Goal: Transaction & Acquisition: Purchase product/service

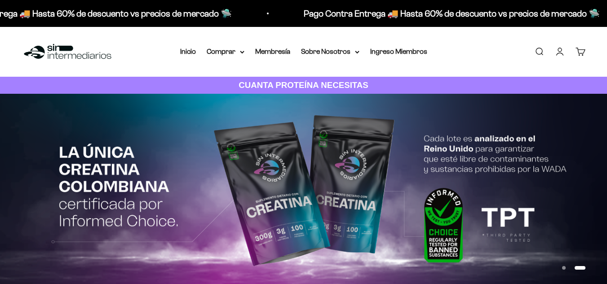
click at [279, 56] on li "Membresía" at bounding box center [272, 52] width 35 height 12
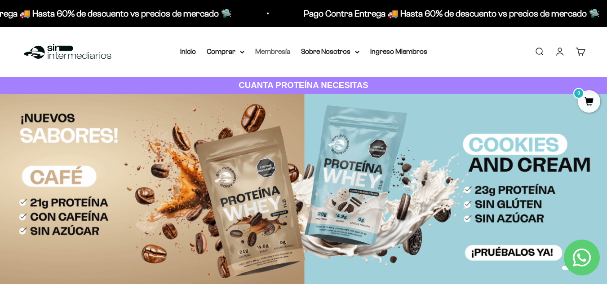
click at [279, 52] on link "Membresía" at bounding box center [272, 52] width 35 height 8
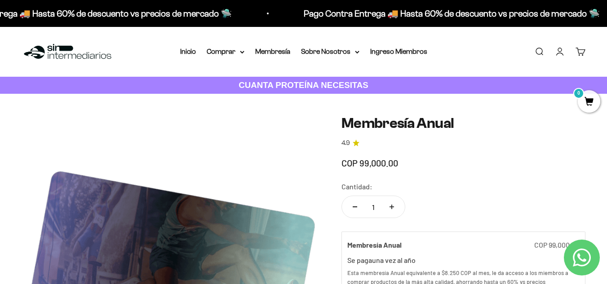
click at [188, 49] on link "Inicio" at bounding box center [188, 52] width 16 height 8
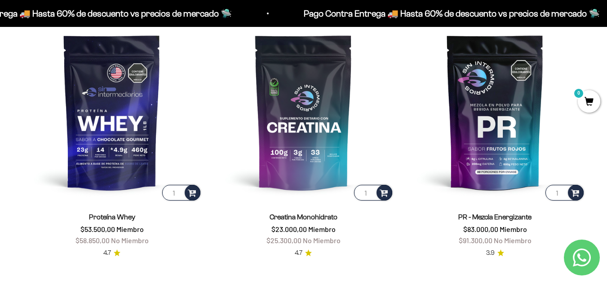
scroll to position [349, 0]
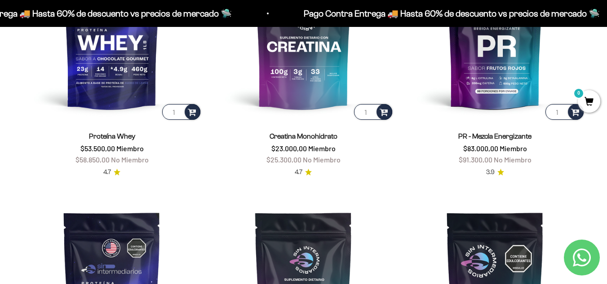
scroll to position [0, 0]
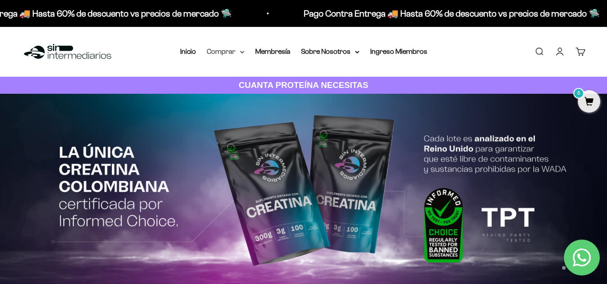
click at [244, 48] on summary "Comprar" at bounding box center [226, 52] width 38 height 12
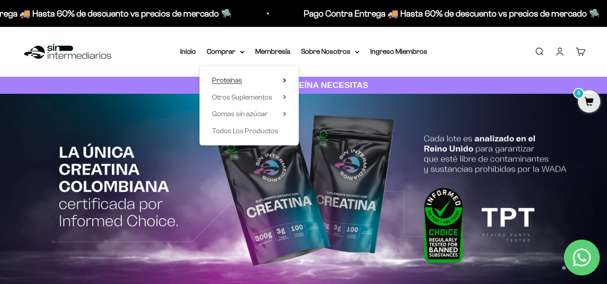
click at [271, 82] on summary "Proteínas" at bounding box center [249, 81] width 74 height 12
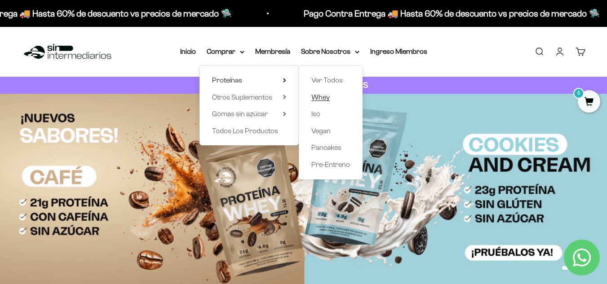
click at [325, 99] on span "Whey" at bounding box center [320, 97] width 18 height 8
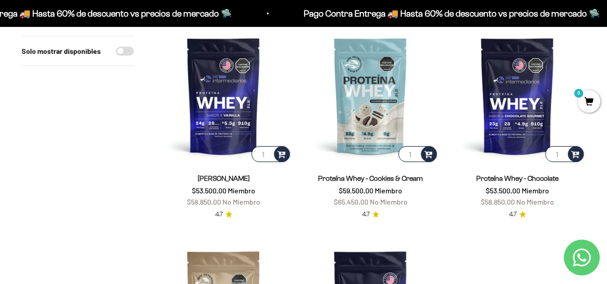
scroll to position [111, 0]
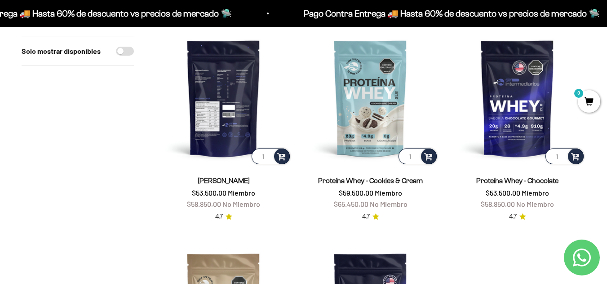
click at [246, 95] on img at bounding box center [223, 98] width 136 height 136
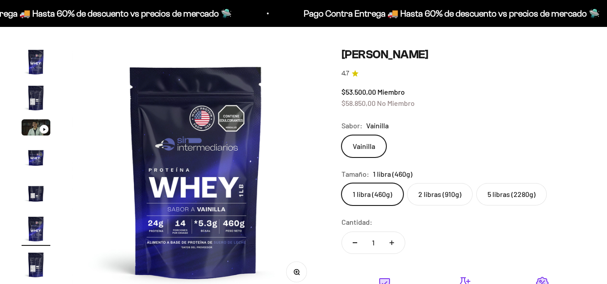
scroll to position [0, 1267]
click at [443, 191] on label "2 libras (910g)" at bounding box center [440, 194] width 66 height 22
click at [341, 183] on input "2 libras (910g)" at bounding box center [341, 183] width 0 height 0
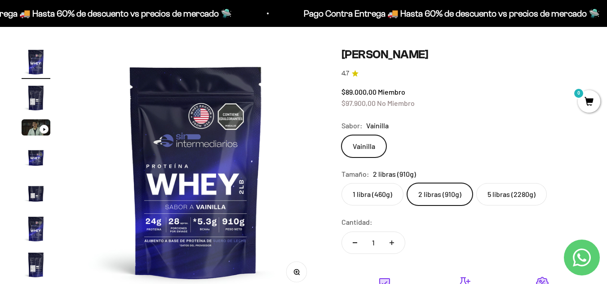
click at [504, 196] on label "5 libras (2280g)" at bounding box center [511, 194] width 71 height 22
click at [341, 183] on input "5 libras (2280g)" at bounding box center [341, 183] width 0 height 0
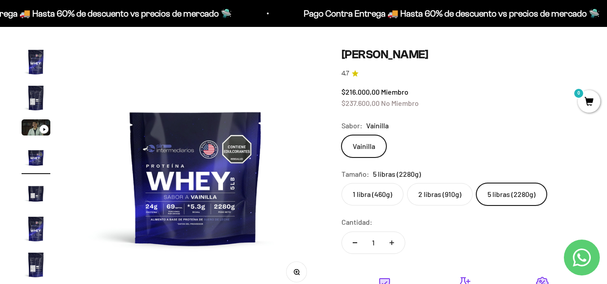
click at [365, 195] on label "1 libra (460g)" at bounding box center [372, 194] width 62 height 22
click at [341, 183] on input "1 libra (460g)" at bounding box center [341, 183] width 0 height 0
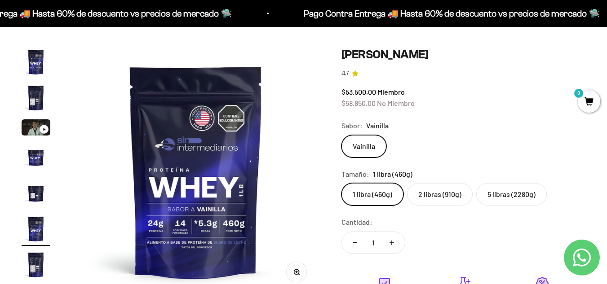
click at [447, 195] on label "2 libras (910g)" at bounding box center [440, 194] width 66 height 22
click at [341, 183] on input "2 libras (910g)" at bounding box center [341, 183] width 0 height 0
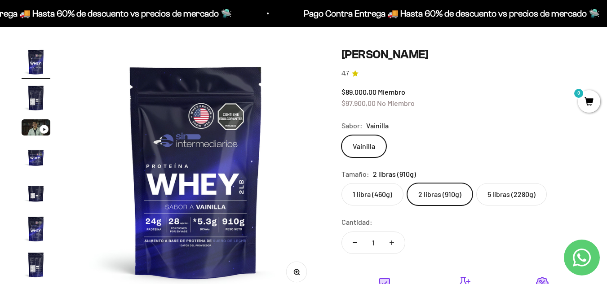
click at [495, 194] on label "5 libras (2280g)" at bounding box center [511, 194] width 71 height 22
click at [341, 183] on input "5 libras (2280g)" at bounding box center [341, 183] width 0 height 0
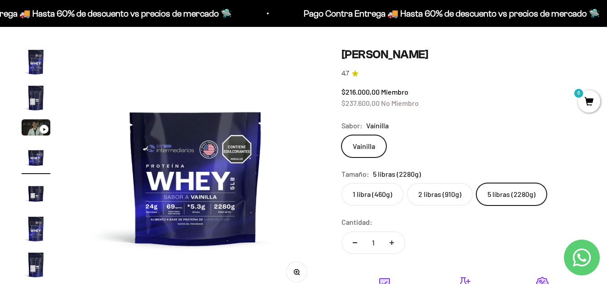
click at [453, 191] on label "2 libras (910g)" at bounding box center [440, 194] width 66 height 22
click at [341, 183] on input "2 libras (910g)" at bounding box center [341, 183] width 0 height 0
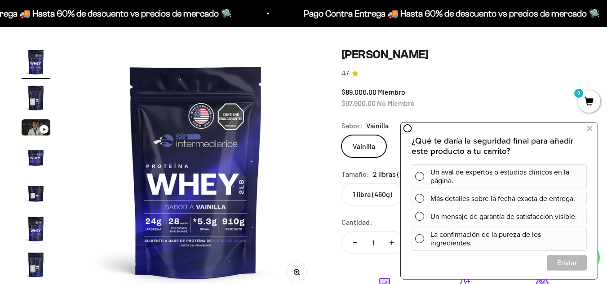
click at [480, 102] on div "$89.000,00 Miembro $97.900,00 No Miembro" at bounding box center [463, 97] width 244 height 23
click at [595, 130] on button at bounding box center [589, 129] width 16 height 14
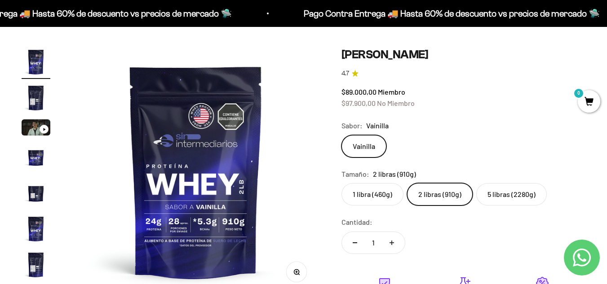
click at [492, 191] on label "5 libras (2280g)" at bounding box center [511, 194] width 71 height 22
click at [341, 183] on input "5 libras (2280g)" at bounding box center [341, 183] width 0 height 0
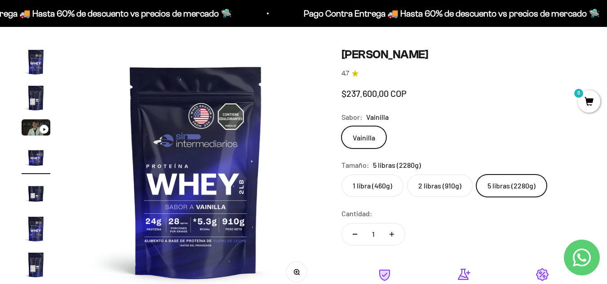
scroll to position [0, 760]
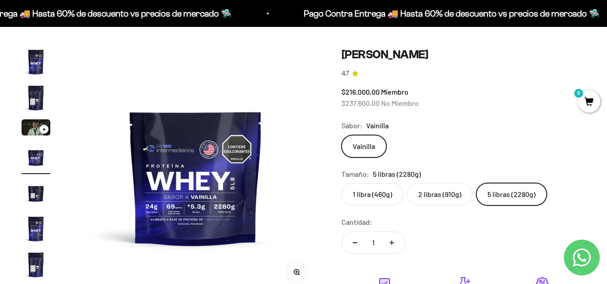
click at [464, 193] on label "2 libras (910g)" at bounding box center [440, 194] width 66 height 22
click at [341, 183] on input "2 libras (910g)" at bounding box center [341, 183] width 0 height 0
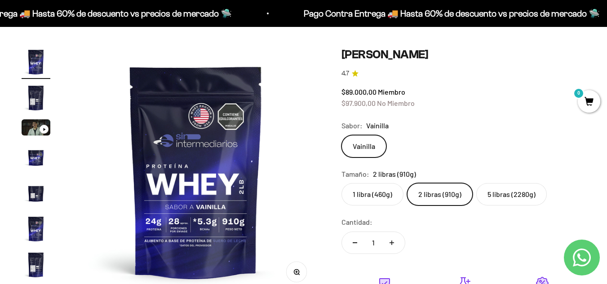
click at [33, 93] on img "Ir al artículo 2" at bounding box center [36, 98] width 29 height 29
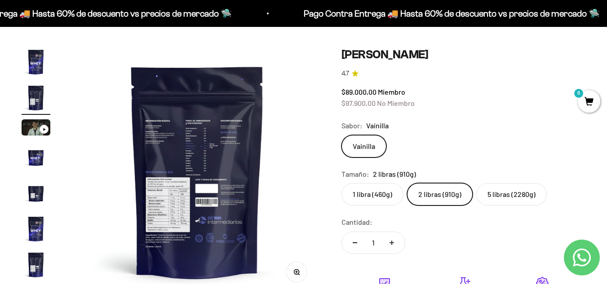
scroll to position [0, 253]
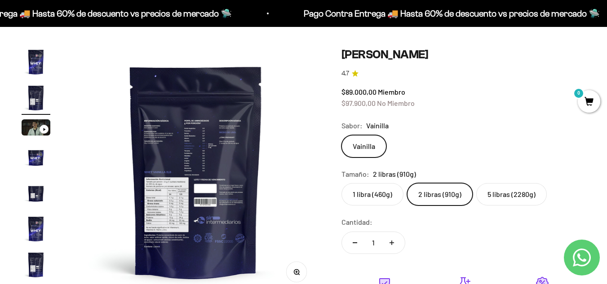
click at [29, 123] on img "Ir al artículo 3" at bounding box center [36, 128] width 29 height 16
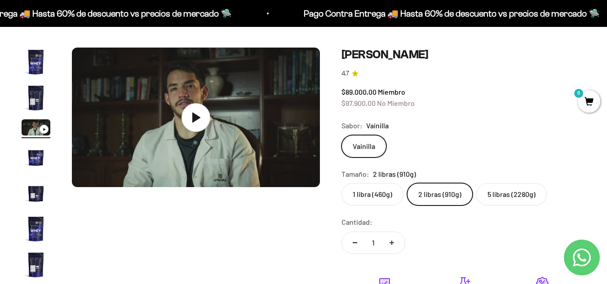
click at [33, 149] on img "Ir al artículo 4" at bounding box center [36, 157] width 29 height 29
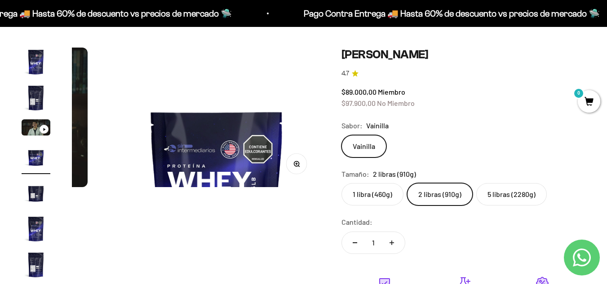
scroll to position [0, 760]
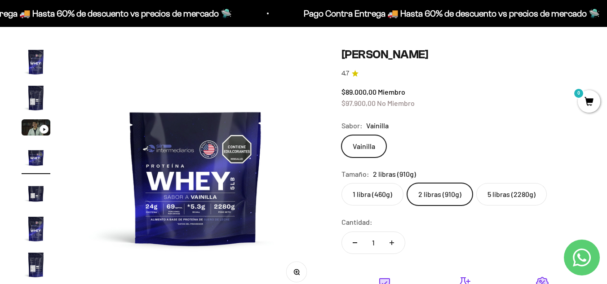
click at [31, 278] on img "Ir al artículo 7" at bounding box center [36, 265] width 29 height 29
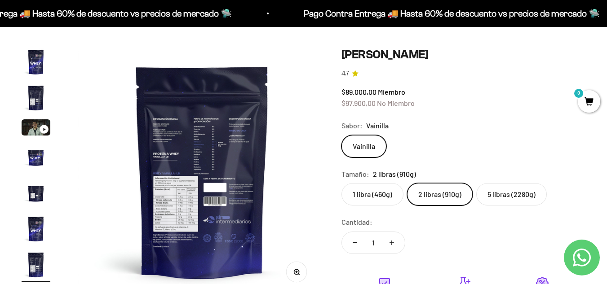
scroll to position [0, 1520]
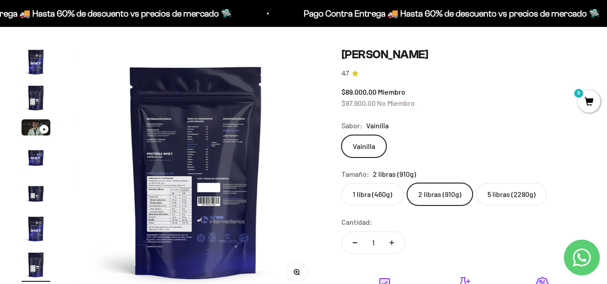
click at [536, 116] on safe-sticky "Proteína Whey - Vainilla 4.7 $89.000,00 Miembro $97.900,00 No Miembro Calidad d…" at bounding box center [463, 239] width 244 height 382
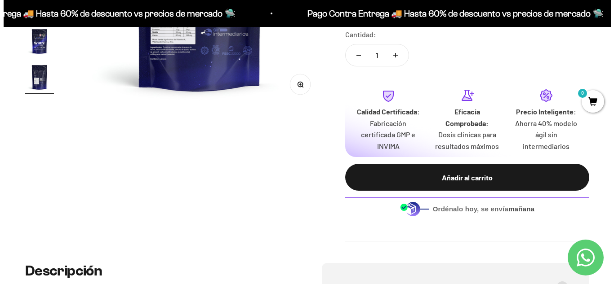
scroll to position [277, 0]
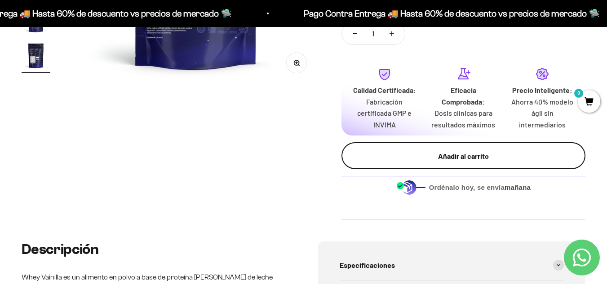
click at [528, 151] on div "Añadir al carrito" at bounding box center [463, 157] width 208 height 12
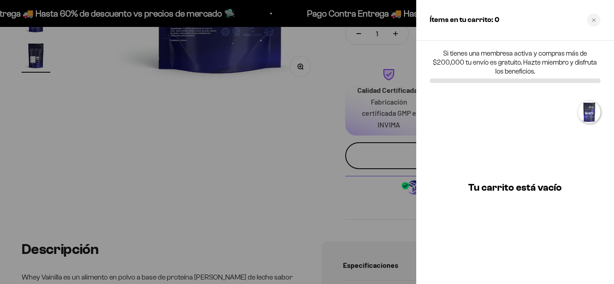
scroll to position [0, 1543]
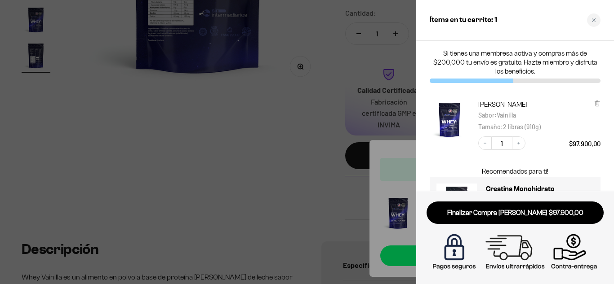
click at [604, 108] on div "Proteína Whey - Vainilla Sabor : Vainilla Tamaño : 2 libras (910g) Decrease qua…" at bounding box center [515, 125] width 198 height 68
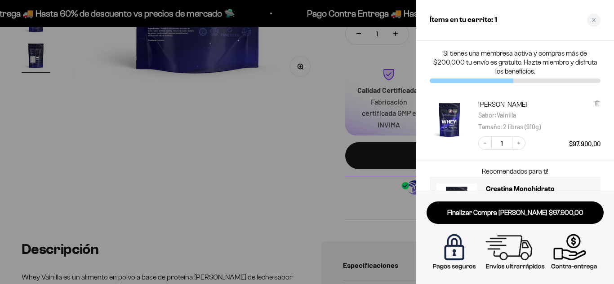
click at [581, 164] on div "Recomendados para ti! Membresía Anual $99.000,00 Añadir Creatina Monohidrato $6…" at bounding box center [515, 199] width 198 height 78
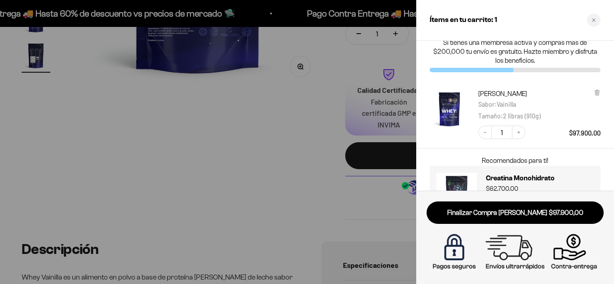
scroll to position [0, 0]
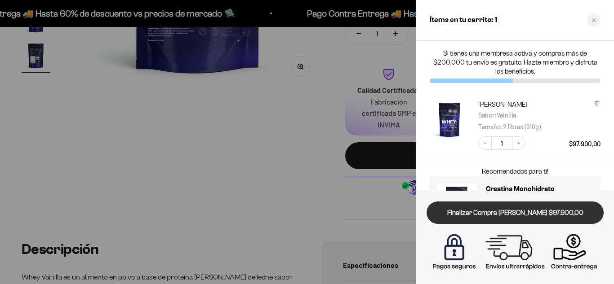
click at [526, 218] on link "Finalizar Compra [PERSON_NAME] $97.900,00" at bounding box center [514, 213] width 177 height 23
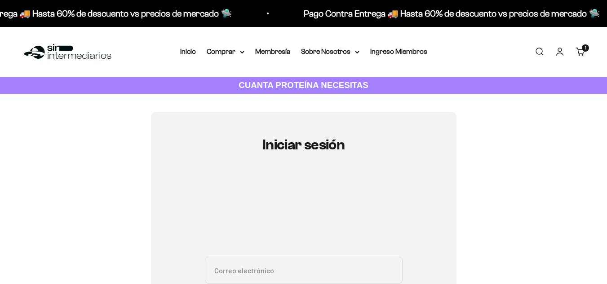
type input "[EMAIL_ADDRESS][DOMAIN_NAME]"
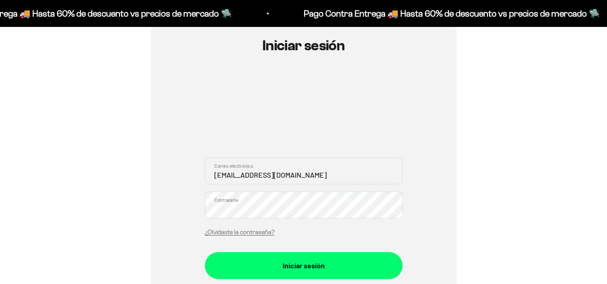
scroll to position [91, 0]
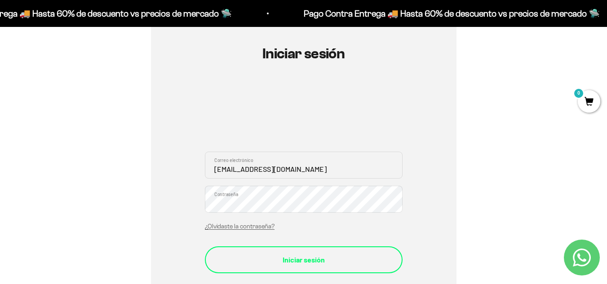
click at [324, 262] on div "Iniciar sesión" at bounding box center [304, 260] width 162 height 12
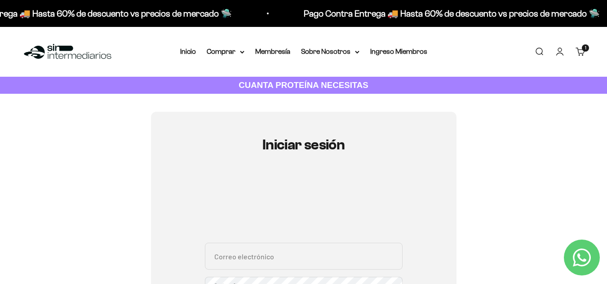
type input "[EMAIL_ADDRESS][DOMAIN_NAME]"
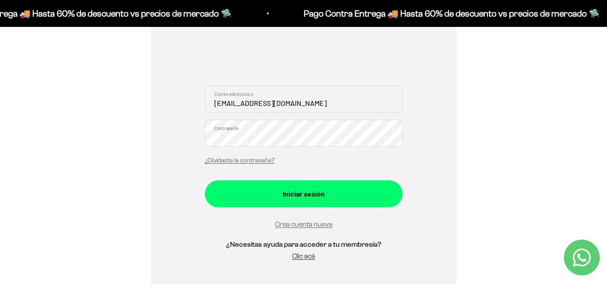
scroll to position [167, 0]
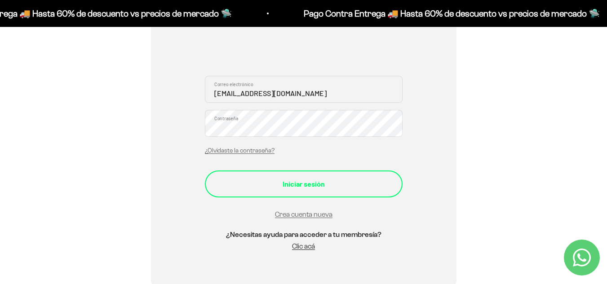
click at [340, 191] on button "Iniciar sesión" at bounding box center [304, 184] width 198 height 27
